Goal: Information Seeking & Learning: Learn about a topic

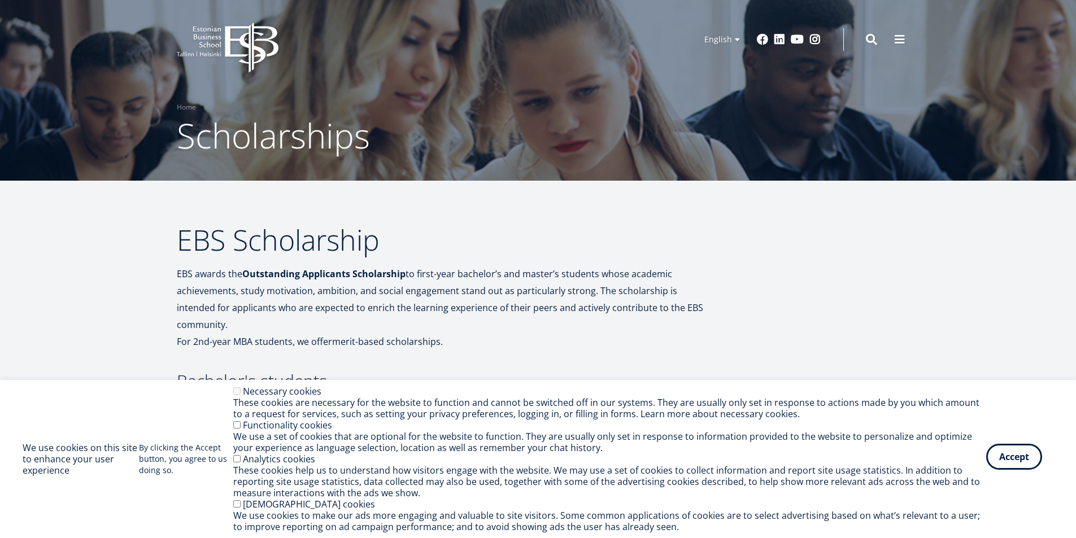
click at [1009, 454] on button "Accept" at bounding box center [1014, 457] width 56 height 26
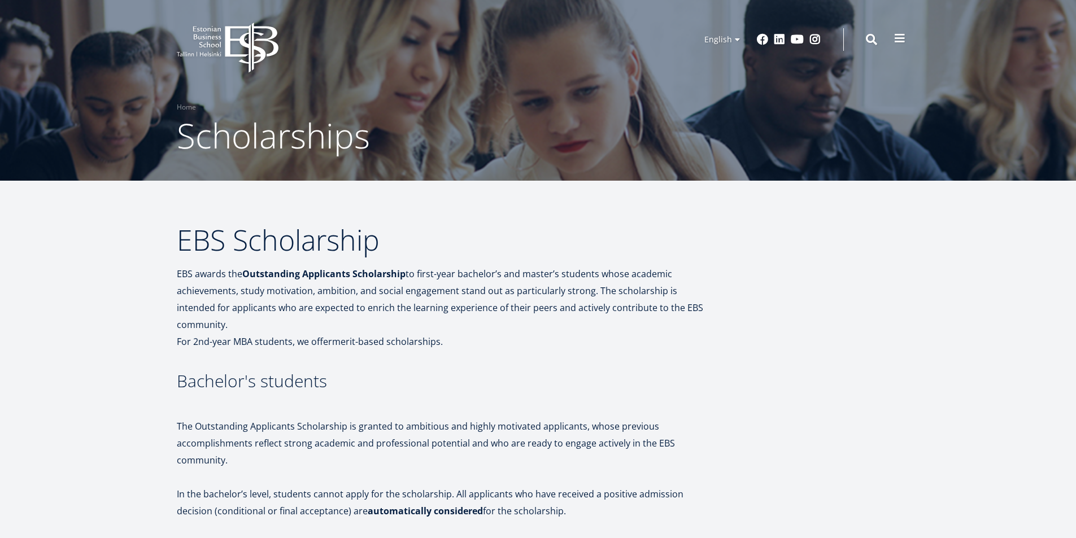
click at [904, 40] on span at bounding box center [899, 38] width 11 height 11
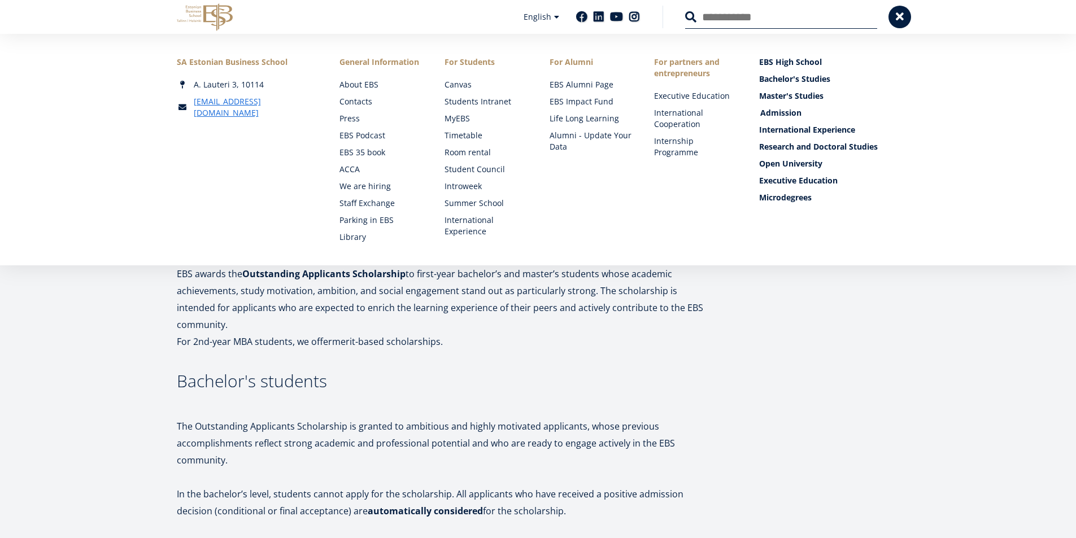
click at [760, 115] on link "Admission" at bounding box center [830, 112] width 141 height 11
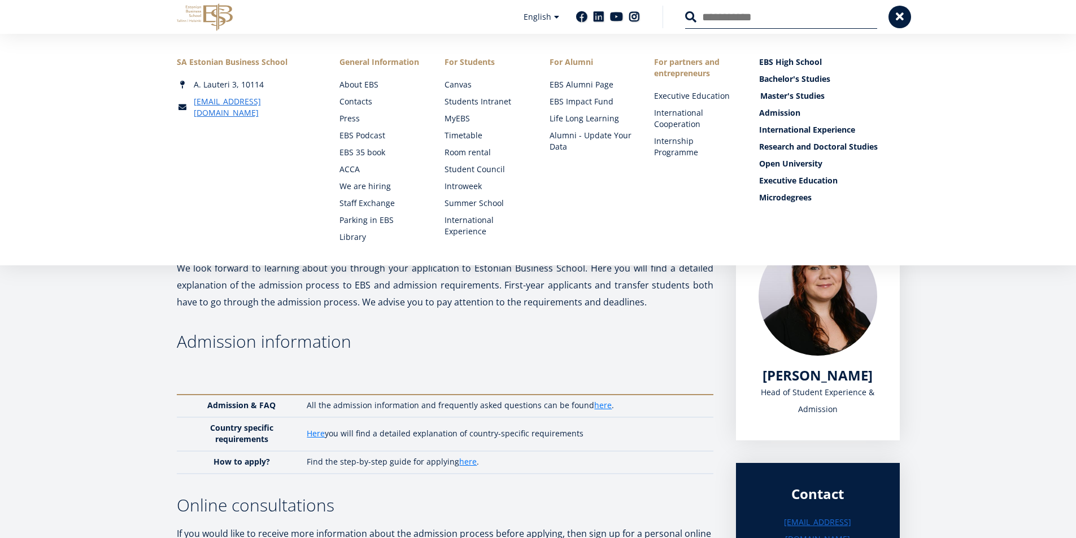
click at [815, 97] on link "Master's Studies" at bounding box center [830, 95] width 141 height 11
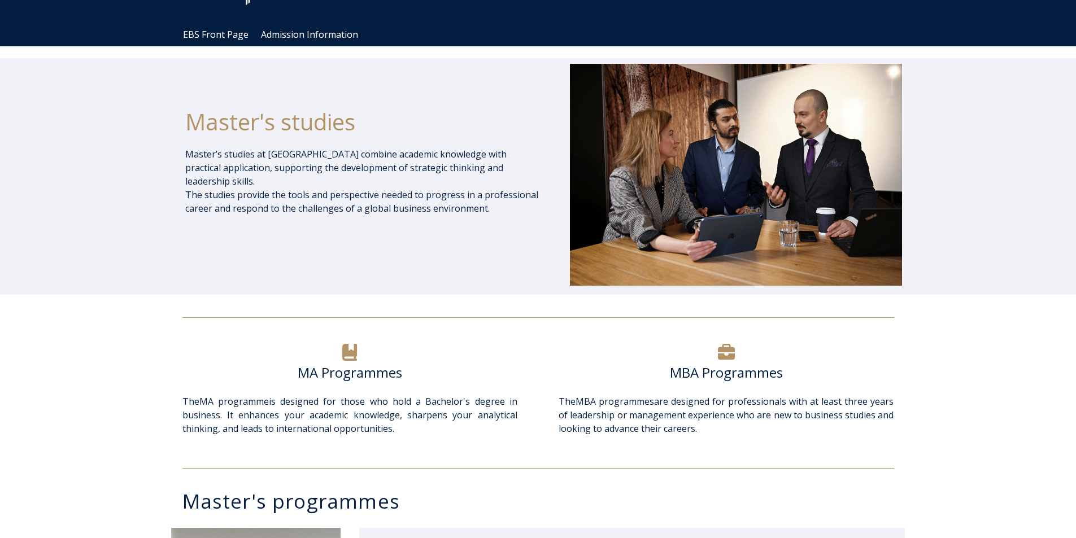
scroll to position [226, 0]
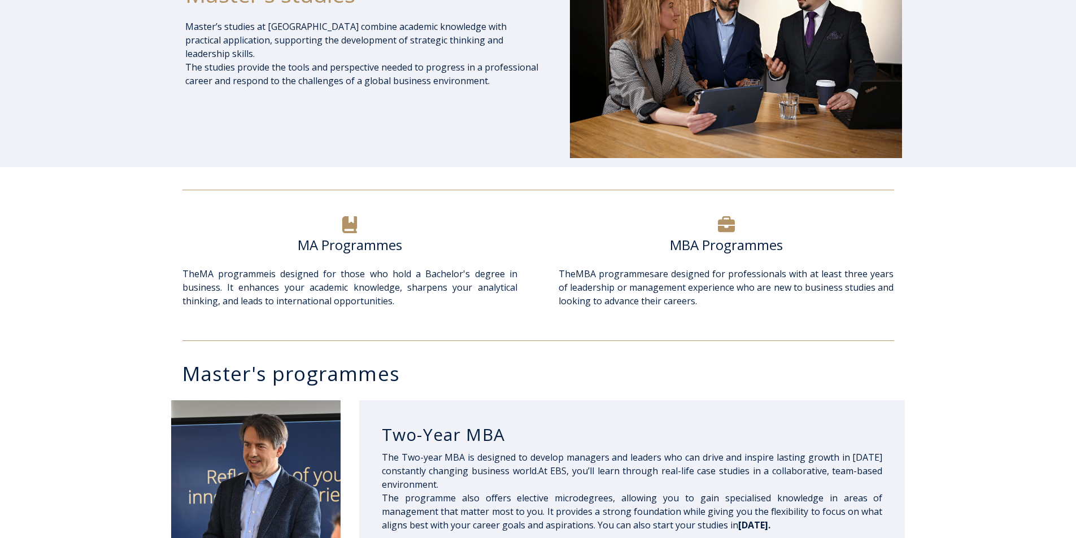
click at [355, 223] on icon at bounding box center [349, 224] width 15 height 17
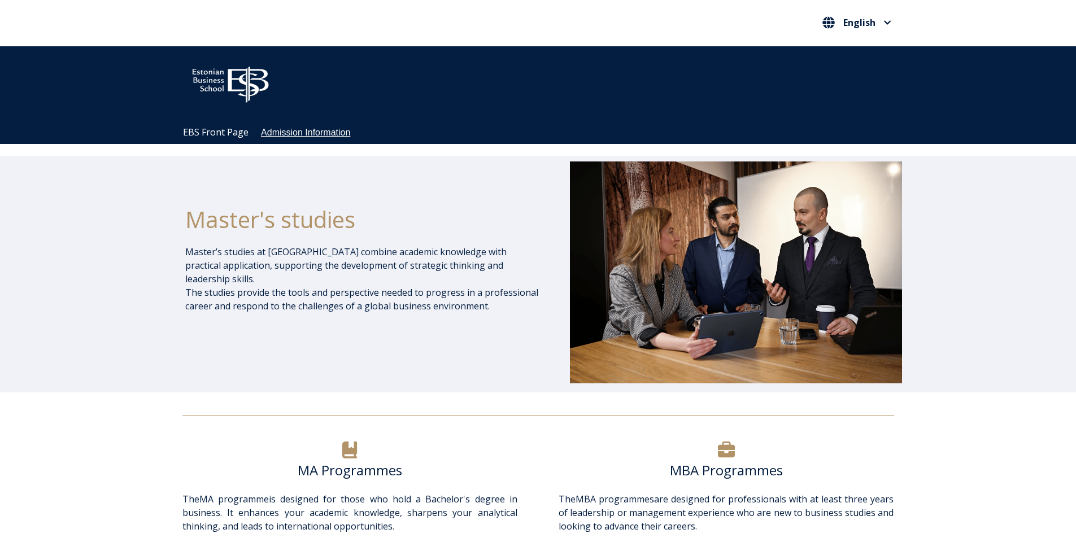
scroll to position [0, 0]
